Goal: Information Seeking & Learning: Learn about a topic

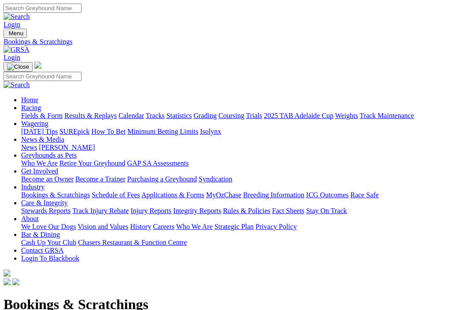
scroll to position [9, 0]
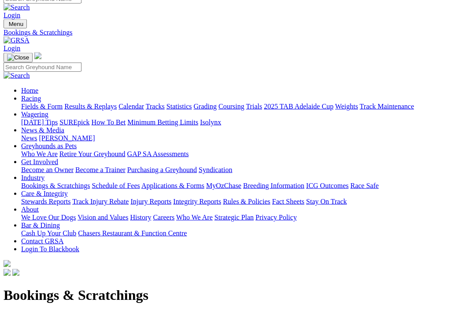
click at [29, 37] on img at bounding box center [17, 41] width 26 height 8
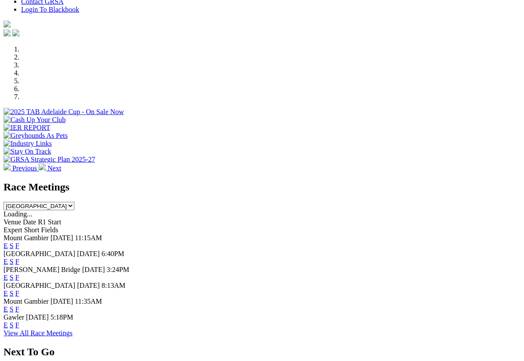
scroll to position [233, 0]
click at [74, 202] on select "South Australia New South Wales Northern Territory Queensland Tasmania Victoria…" at bounding box center [39, 206] width 71 height 8
select select "QLD"
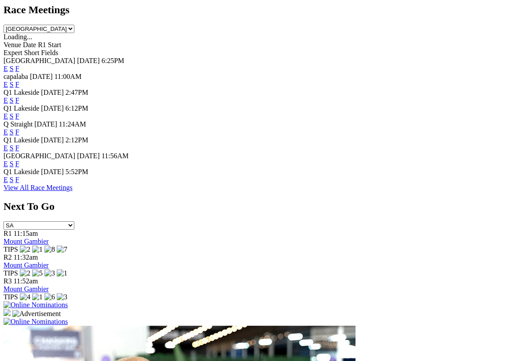
scroll to position [410, 0]
click at [19, 176] on link "F" at bounding box center [17, 179] width 4 height 7
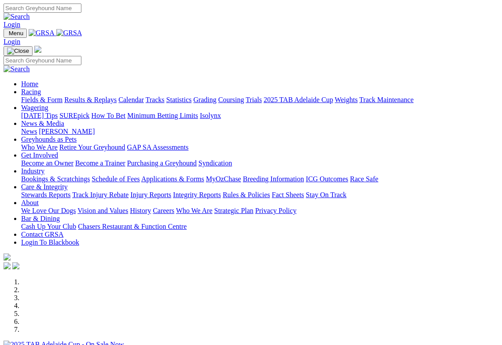
select select "QLD"
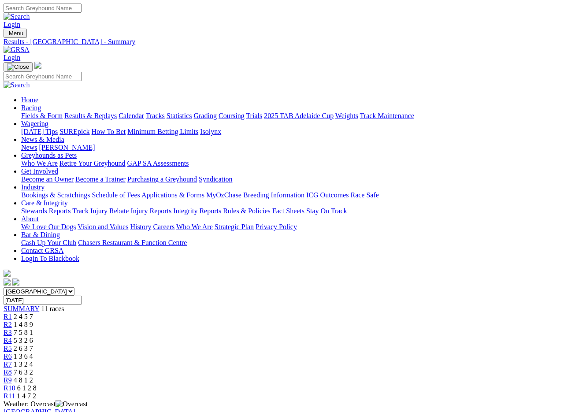
click at [29, 46] on img at bounding box center [17, 50] width 26 height 8
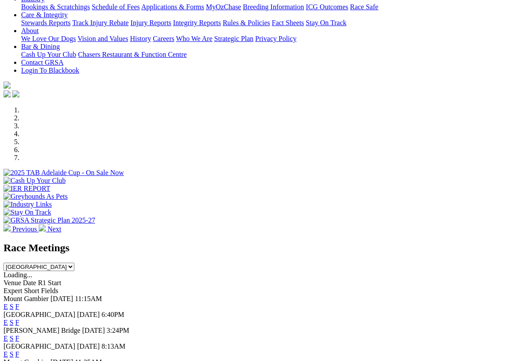
scroll to position [172, 0]
select select "QLD"
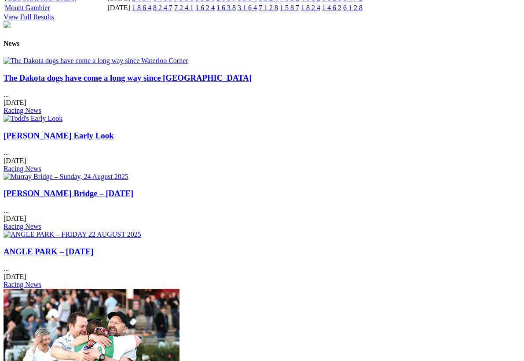
scroll to position [1109, 0]
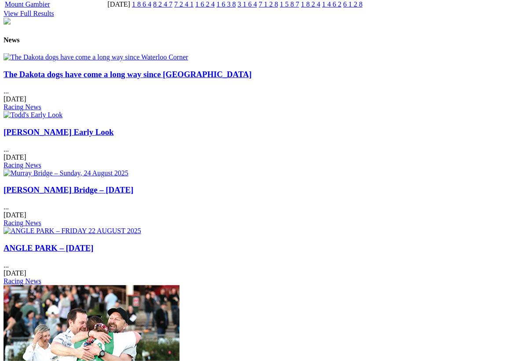
click at [70, 77] on link "The Dakota dogs have come a long way since [GEOGRAPHIC_DATA]" at bounding box center [128, 74] width 248 height 9
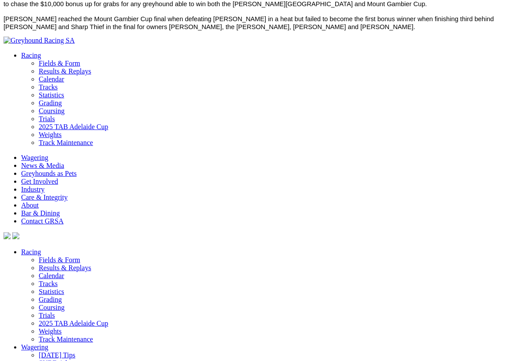
scroll to position [618, 0]
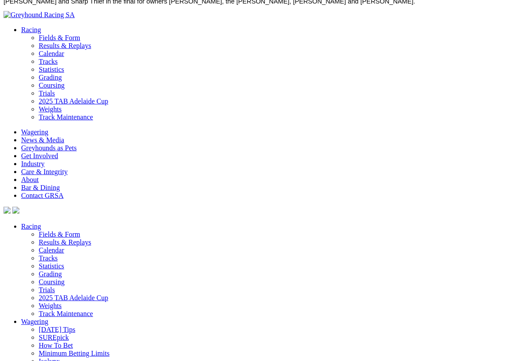
scroll to position [630, 0]
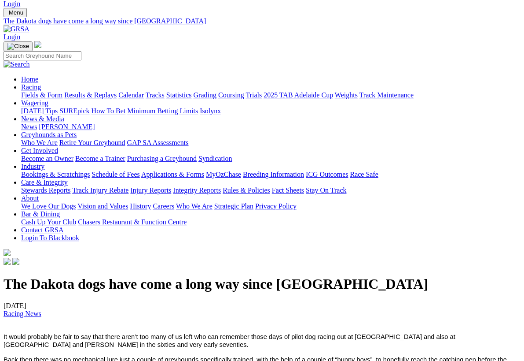
scroll to position [0, 0]
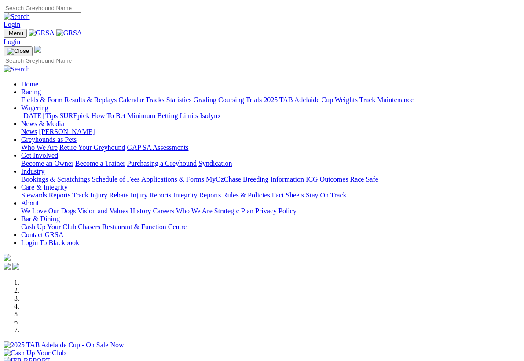
select select "QLD"
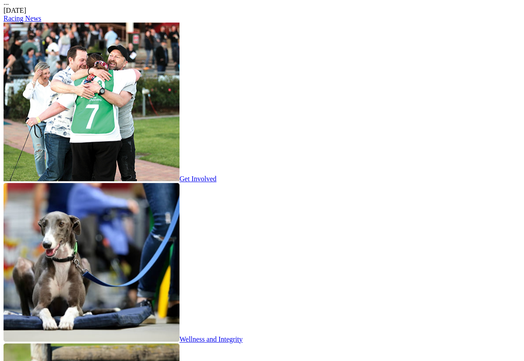
scroll to position [1340, 0]
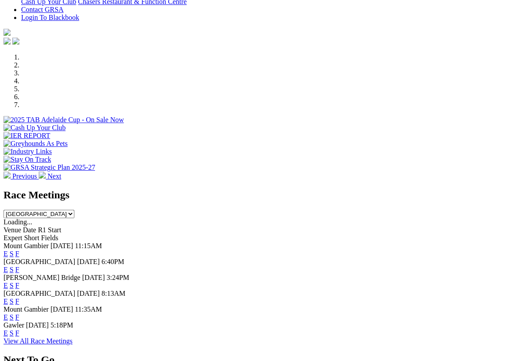
scroll to position [225, 0]
click at [74, 210] on select "[GEOGRAPHIC_DATA] [GEOGRAPHIC_DATA] [GEOGRAPHIC_DATA] [GEOGRAPHIC_DATA] [GEOGRA…" at bounding box center [39, 214] width 71 height 8
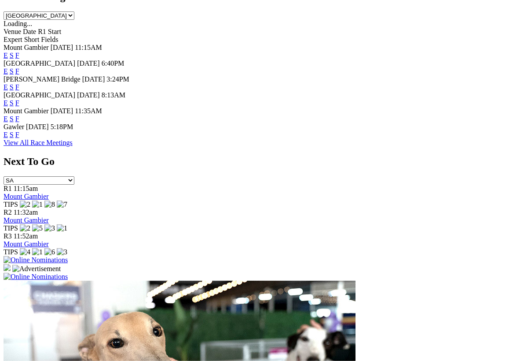
scroll to position [424, 0]
click at [73, 138] on link "View All Race Meetings" at bounding box center [38, 141] width 69 height 7
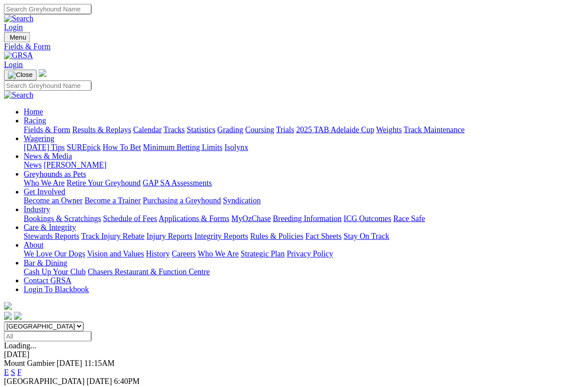
scroll to position [16, 0]
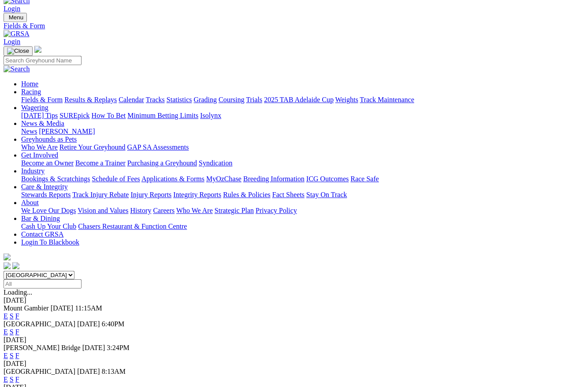
click at [74, 271] on select "South Australia New South Wales Northern Territory Queensland Tasmania Victoria…" at bounding box center [39, 275] width 71 height 8
select select "QLD"
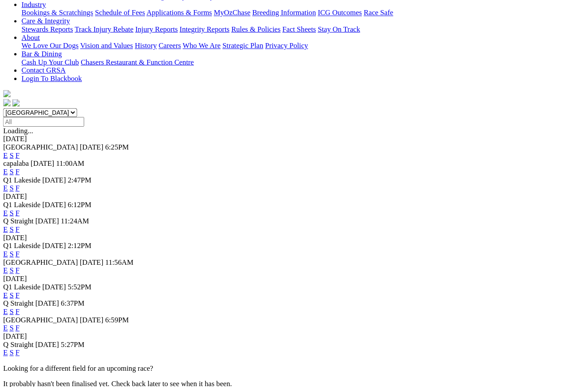
scroll to position [182, 0]
click at [19, 321] on link "F" at bounding box center [17, 316] width 4 height 7
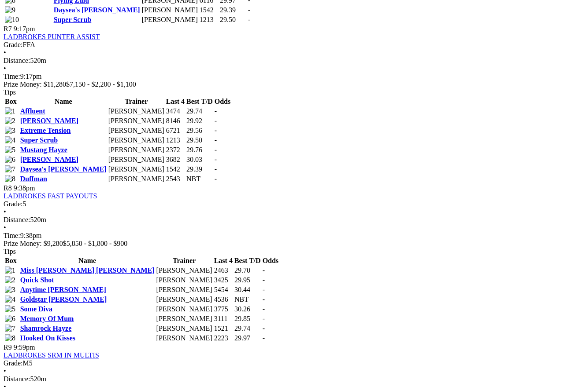
scroll to position [1414, 2]
